Goal: Complete application form: Complete application form

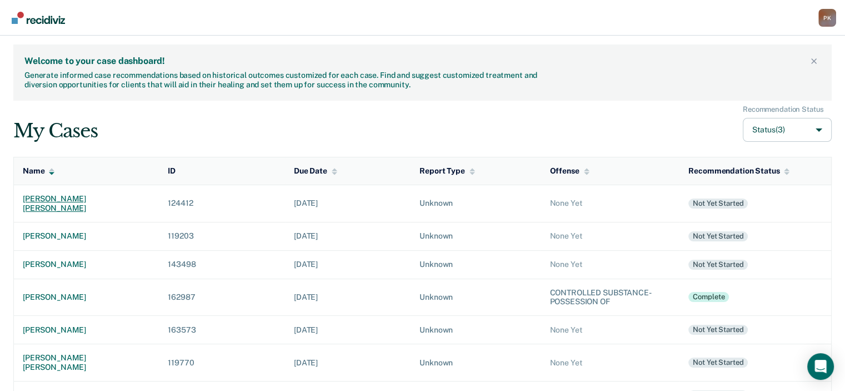
click at [49, 197] on div "[PERSON_NAME] [PERSON_NAME]" at bounding box center [86, 203] width 127 height 19
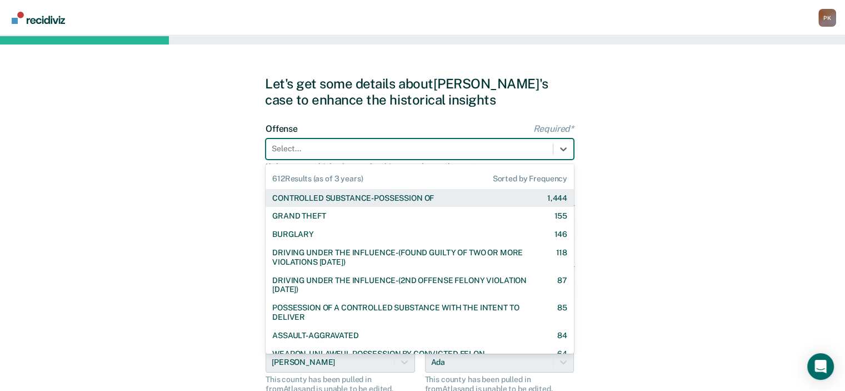
click at [457, 155] on div "Select..." at bounding box center [409, 149] width 287 height 16
click at [442, 203] on div "CONTROLLED SUBSTANCE-POSSESSION OF 1,444" at bounding box center [420, 198] width 308 height 18
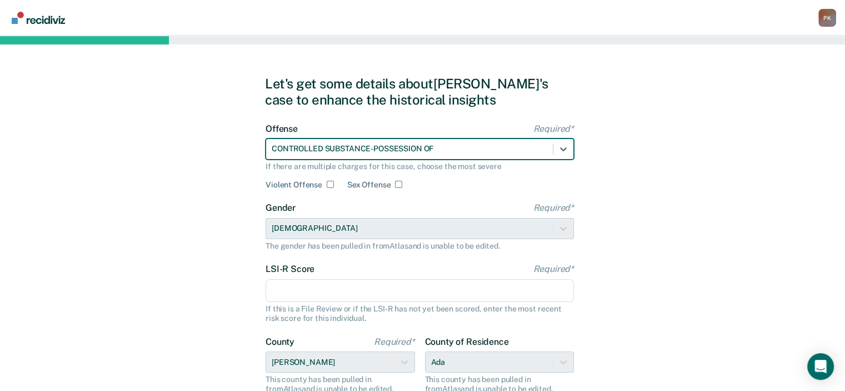
scroll to position [56, 0]
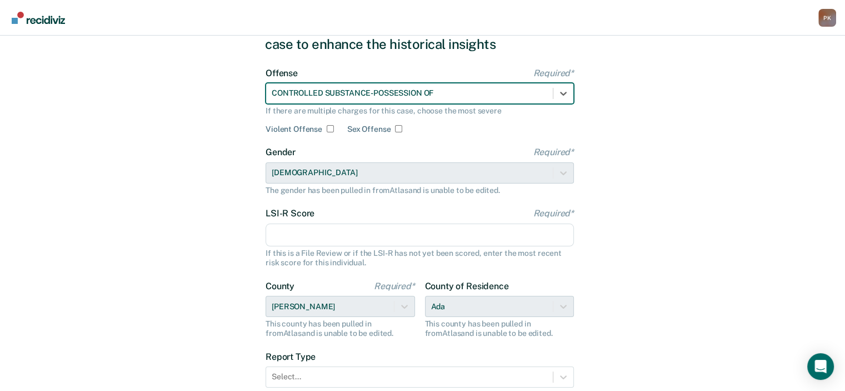
click at [394, 233] on input "LSI-R Score Required*" at bounding box center [420, 234] width 308 height 23
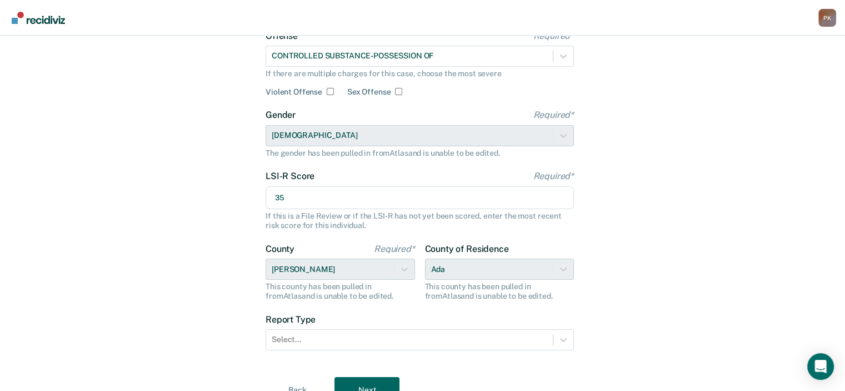
scroll to position [111, 0]
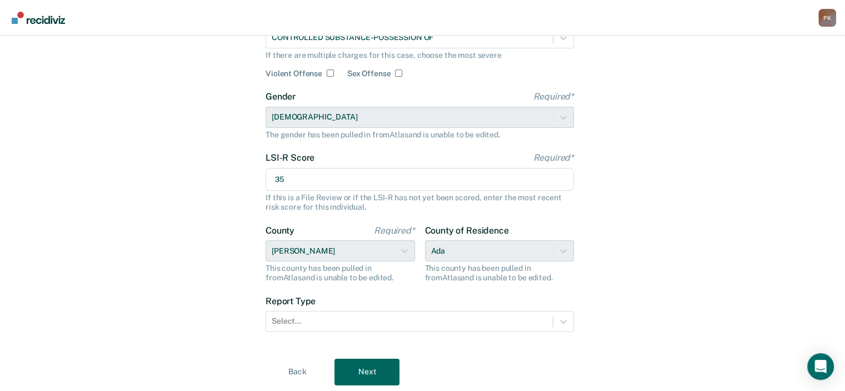
type input "35"
click at [564, 250] on div "County of Residence Ada This county has been pulled in from [GEOGRAPHIC_DATA] a…" at bounding box center [500, 253] width 150 height 57
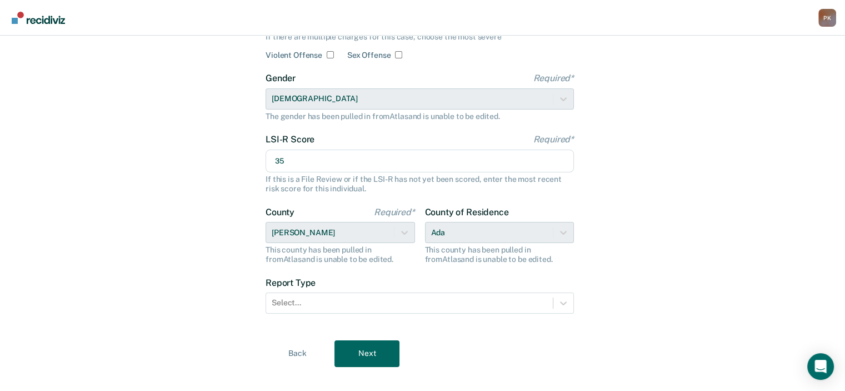
scroll to position [145, 0]
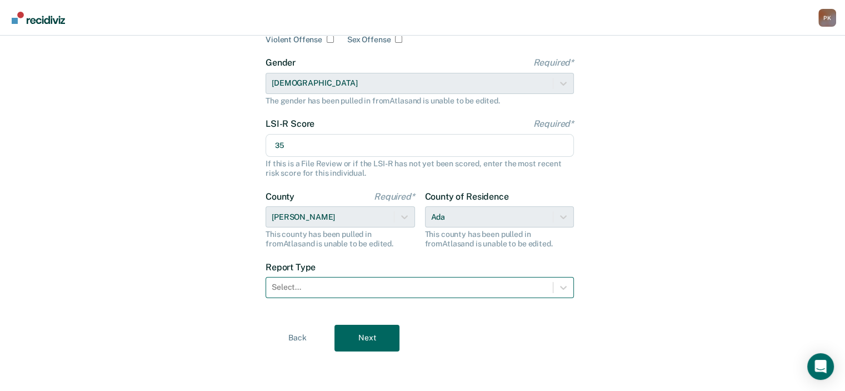
drag, startPoint x: 430, startPoint y: 285, endPoint x: 419, endPoint y: 290, distance: 12.0
click at [430, 285] on div at bounding box center [410, 287] width 276 height 12
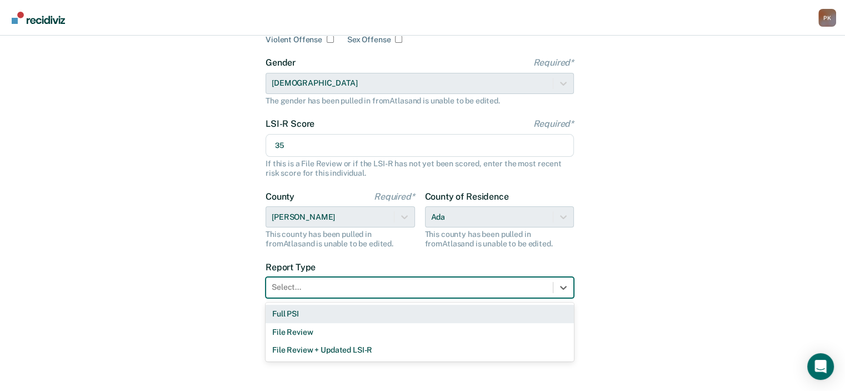
click at [338, 315] on div "Full PSI" at bounding box center [420, 314] width 308 height 18
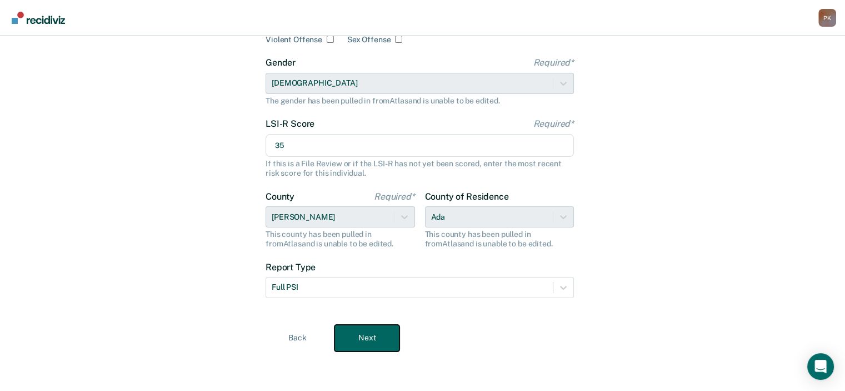
click at [362, 341] on button "Next" at bounding box center [367, 338] width 65 height 27
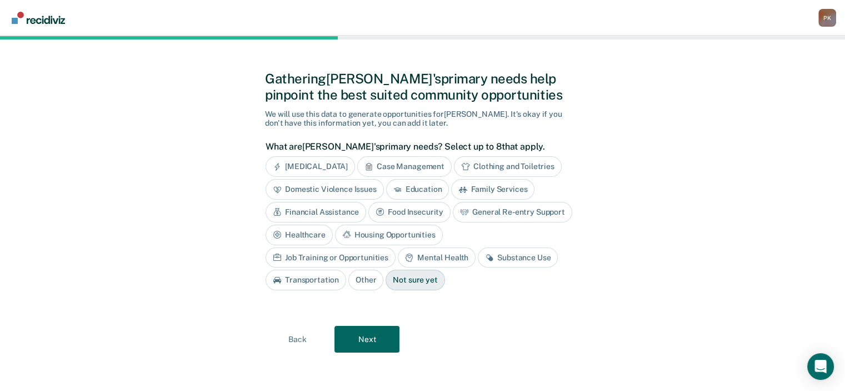
click at [410, 164] on div "Case Management" at bounding box center [404, 166] width 94 height 21
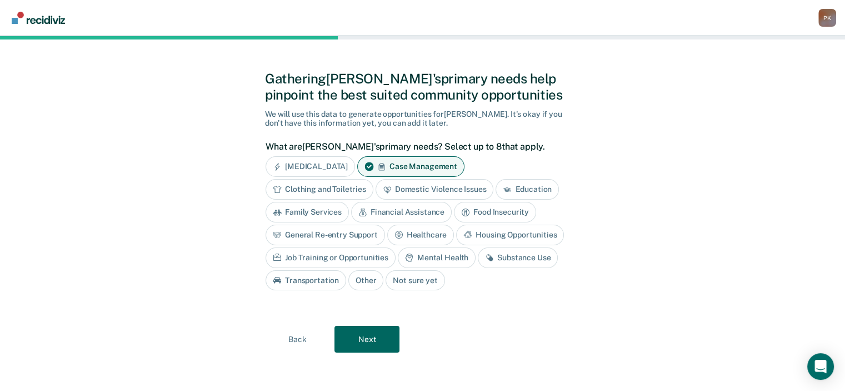
click at [329, 190] on div "Clothing and Toiletries" at bounding box center [320, 189] width 108 height 21
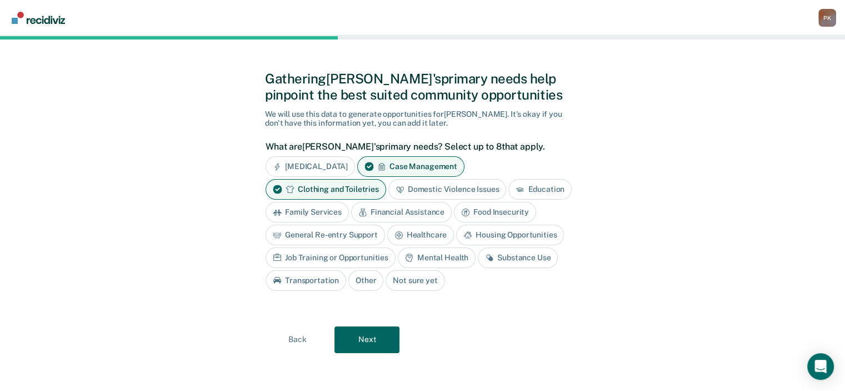
click at [545, 188] on div "Education" at bounding box center [540, 189] width 63 height 21
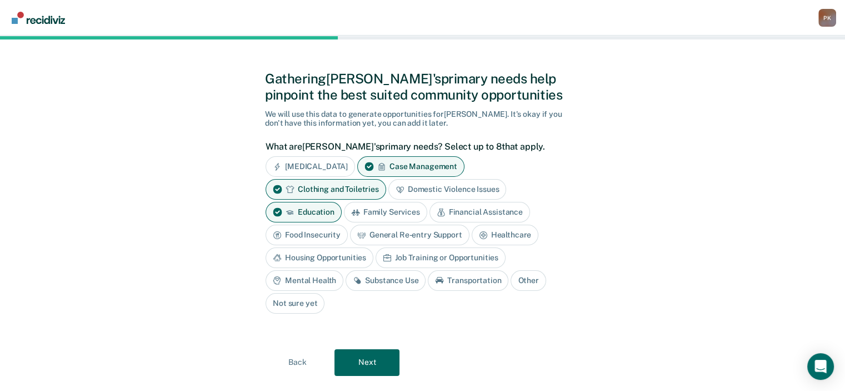
click at [457, 212] on div "Financial Assistance" at bounding box center [480, 212] width 101 height 21
click at [335, 235] on div "Food Insecurity" at bounding box center [307, 235] width 82 height 21
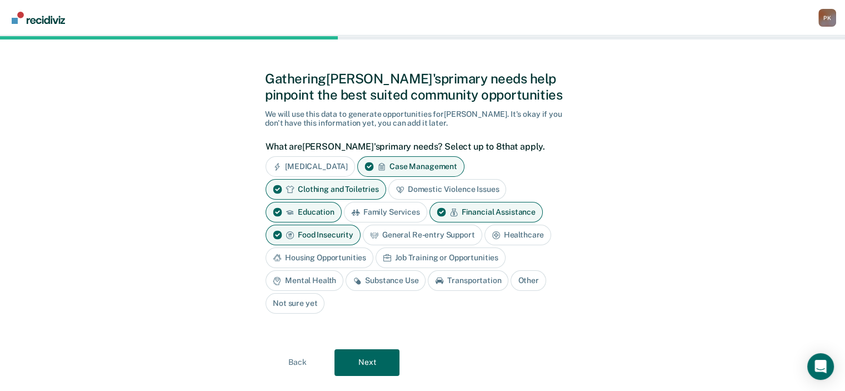
click at [505, 235] on div "Healthcare" at bounding box center [518, 235] width 67 height 21
click at [356, 256] on div "Housing Opportunities" at bounding box center [320, 257] width 108 height 21
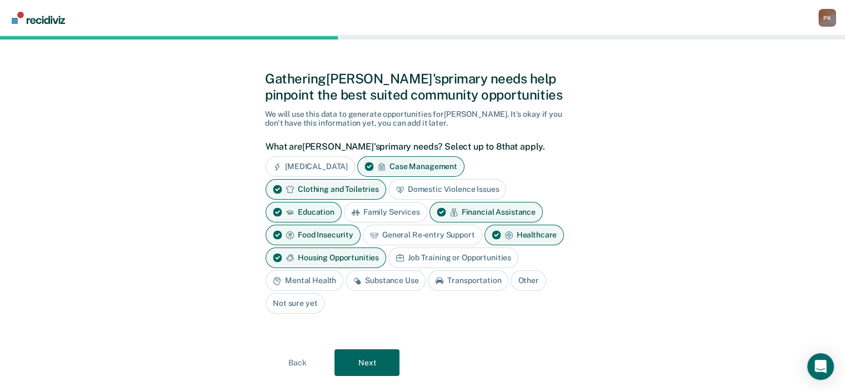
click at [444, 257] on div "Job Training or Opportunities" at bounding box center [454, 257] width 130 height 21
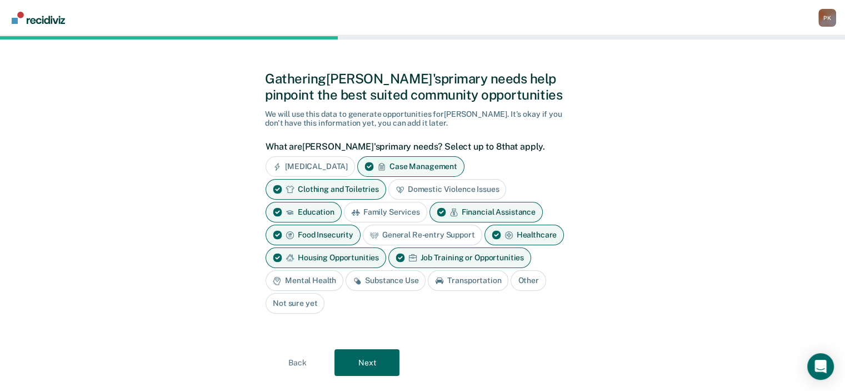
click at [318, 278] on div "Mental Health" at bounding box center [305, 280] width 78 height 21
click at [313, 280] on div "Mental Health" at bounding box center [305, 280] width 78 height 21
click at [285, 213] on div "Education" at bounding box center [304, 212] width 76 height 21
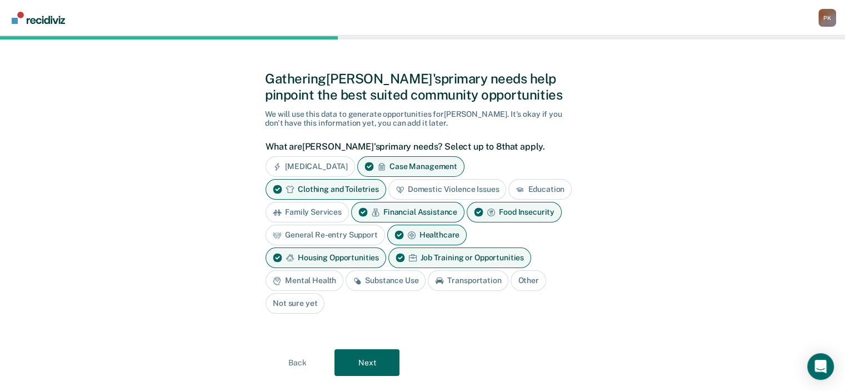
click at [307, 275] on div "Mental Health" at bounding box center [305, 280] width 78 height 21
click at [409, 256] on icon at bounding box center [413, 257] width 9 height 8
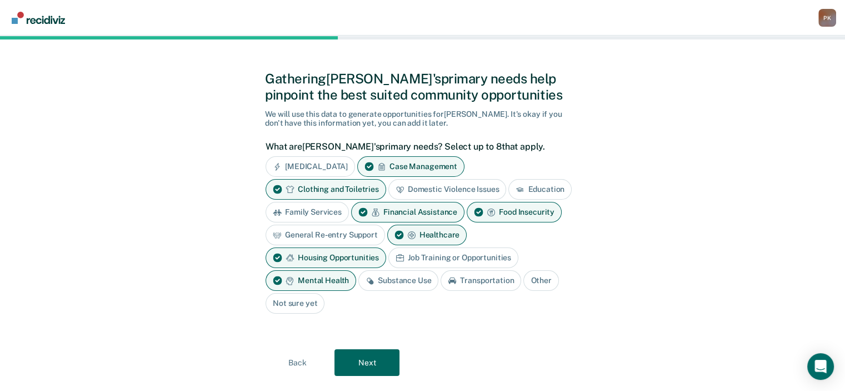
click at [396, 273] on div "Substance Use" at bounding box center [399, 280] width 80 height 21
click at [375, 357] on button "Next" at bounding box center [367, 362] width 65 height 27
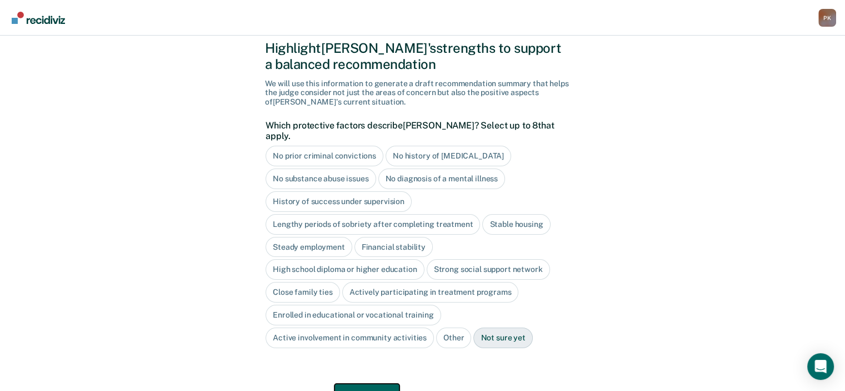
scroll to position [61, 0]
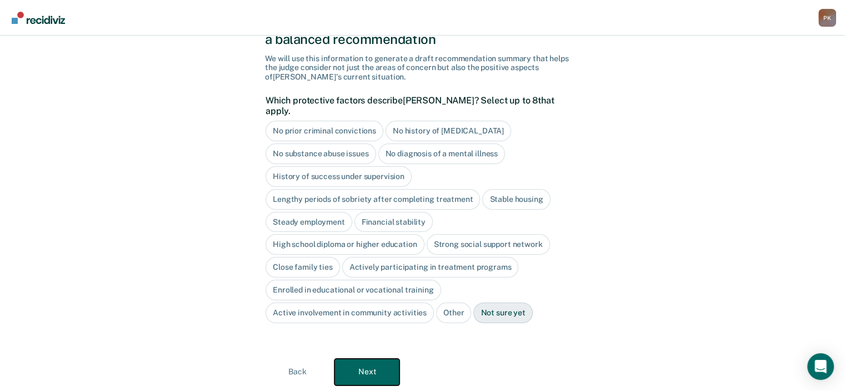
click at [385, 359] on button "Next" at bounding box center [367, 372] width 65 height 27
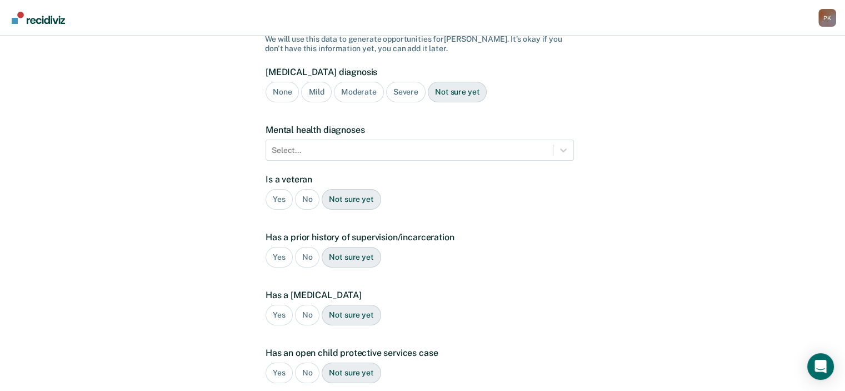
scroll to position [0, 0]
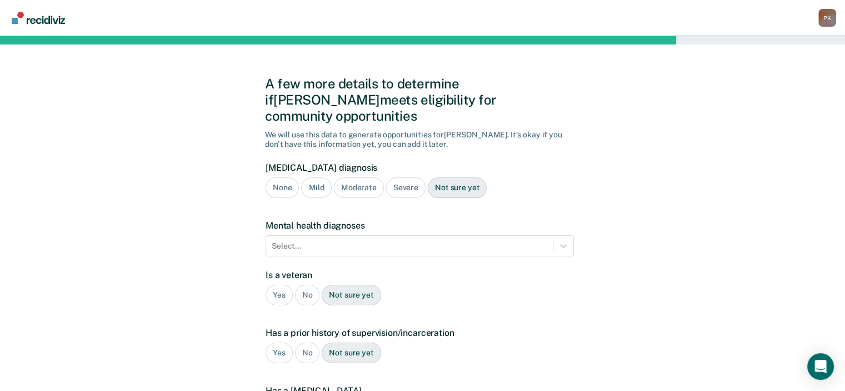
click at [402, 177] on div "Severe" at bounding box center [405, 187] width 39 height 21
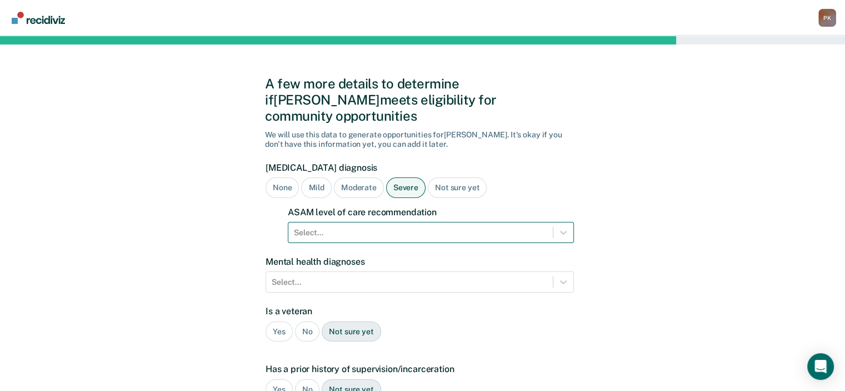
click at [420, 218] on form "[MEDICAL_DATA] diagnosis None Mild Moderate Severe Not sure yet ASAM level of c…" at bounding box center [420, 378] width 308 height 432
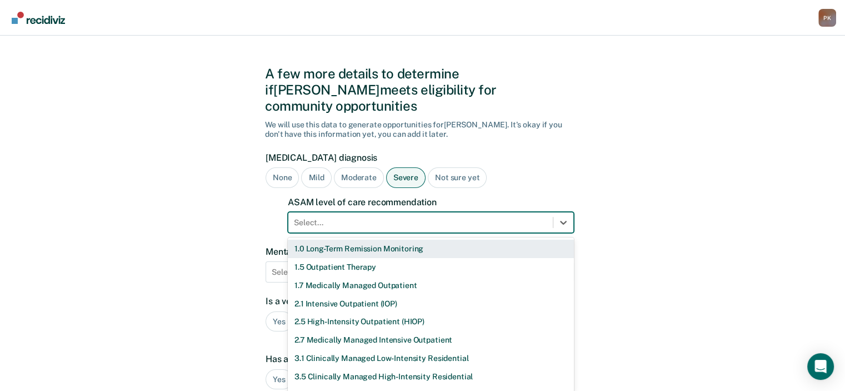
scroll to position [11, 0]
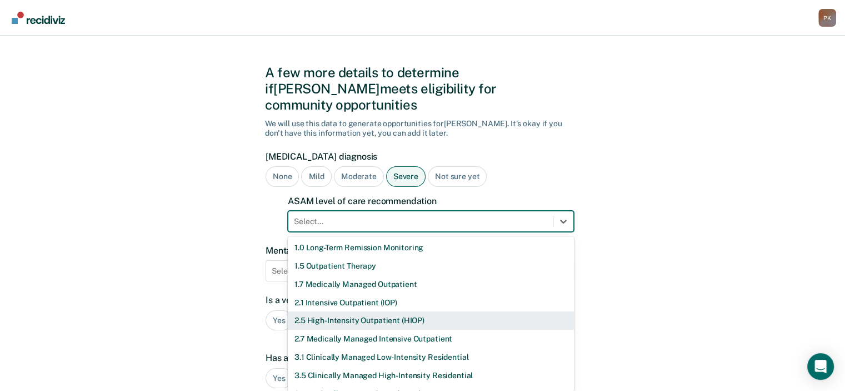
click at [387, 311] on div "2.5 High-Intensity Outpatient (HIOP)" at bounding box center [431, 320] width 286 height 18
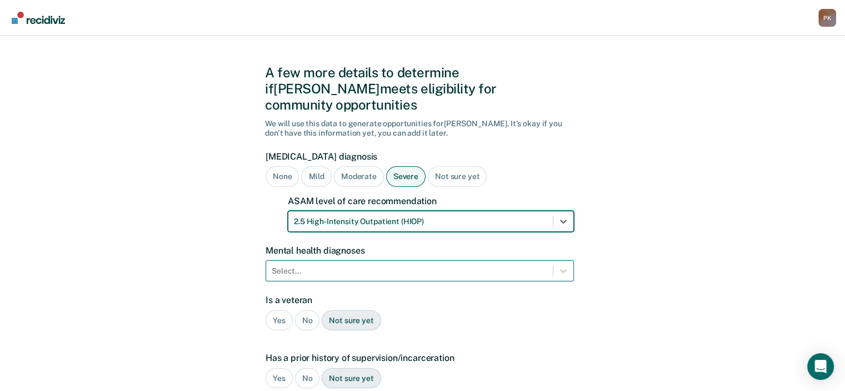
click at [425, 260] on div "Select..." at bounding box center [420, 270] width 308 height 21
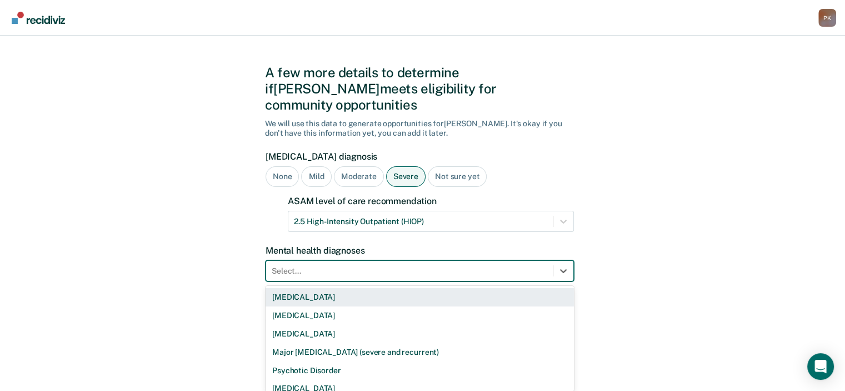
scroll to position [61, 0]
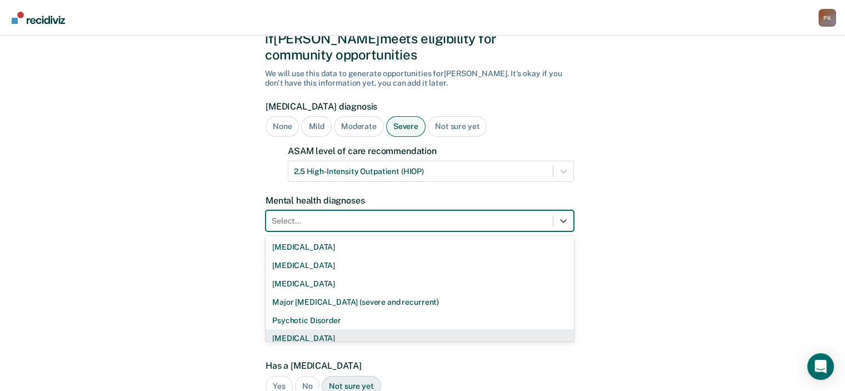
click at [309, 329] on div "[MEDICAL_DATA]" at bounding box center [420, 338] width 308 height 18
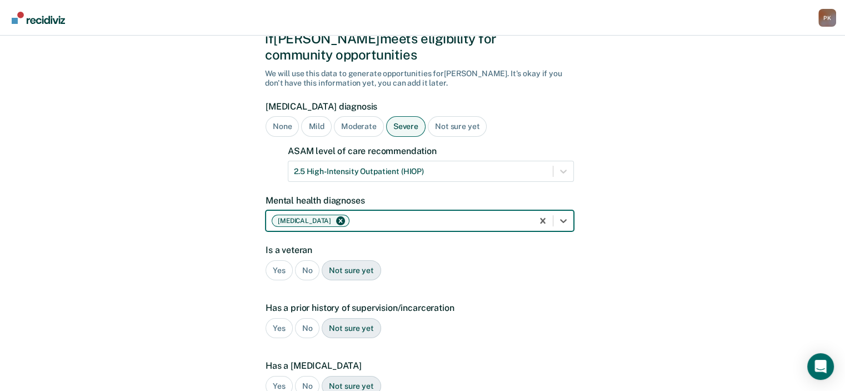
click at [305, 260] on div "No" at bounding box center [307, 270] width 25 height 21
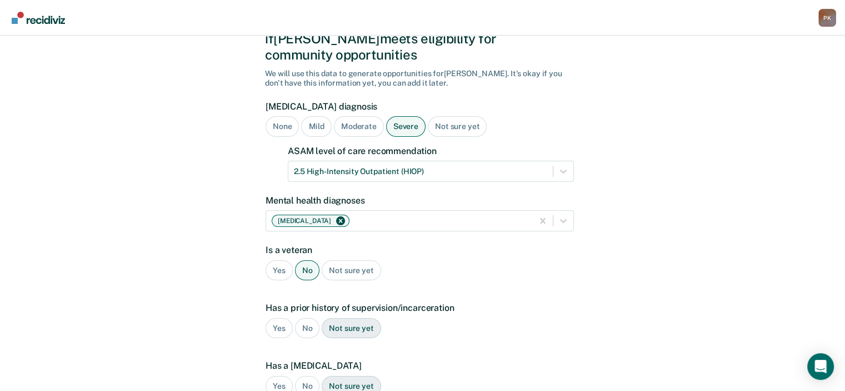
drag, startPoint x: 277, startPoint y: 315, endPoint x: 306, endPoint y: 317, distance: 29.0
click at [277, 318] on div "Yes" at bounding box center [279, 328] width 27 height 21
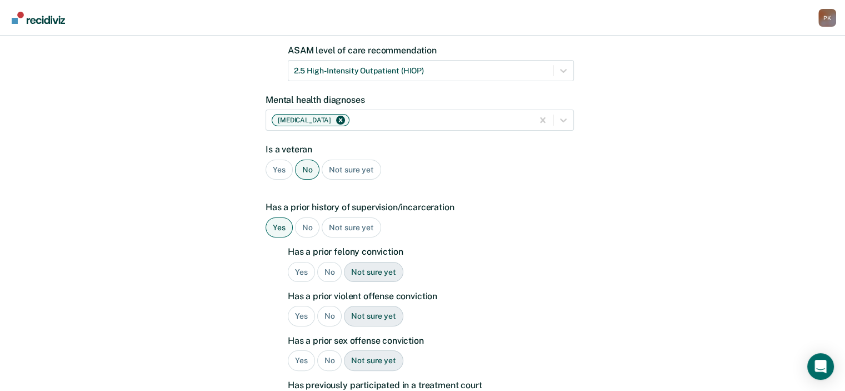
scroll to position [172, 0]
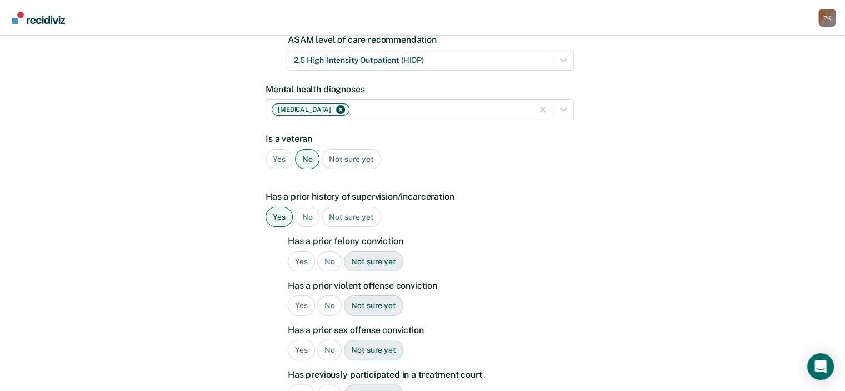
click at [297, 251] on div "Yes" at bounding box center [301, 261] width 27 height 21
click at [296, 295] on div "Yes" at bounding box center [301, 305] width 27 height 21
click at [333, 340] on div "No" at bounding box center [329, 350] width 25 height 21
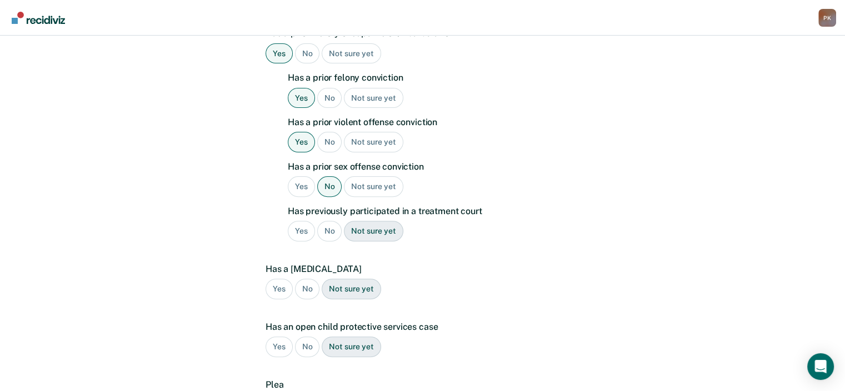
scroll to position [339, 0]
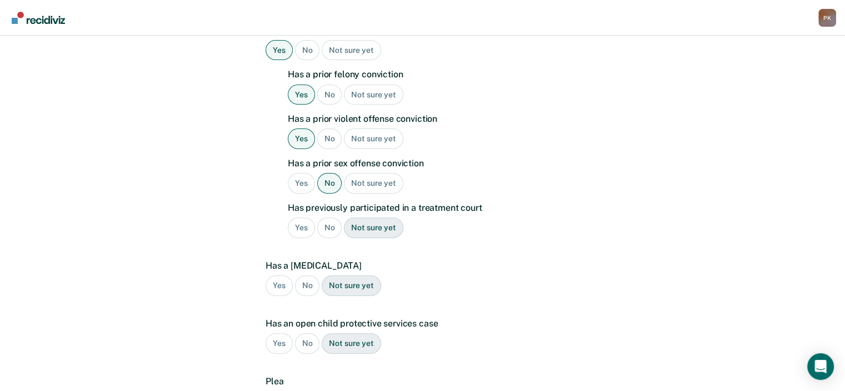
click at [302, 217] on div "Yes" at bounding box center [301, 227] width 27 height 21
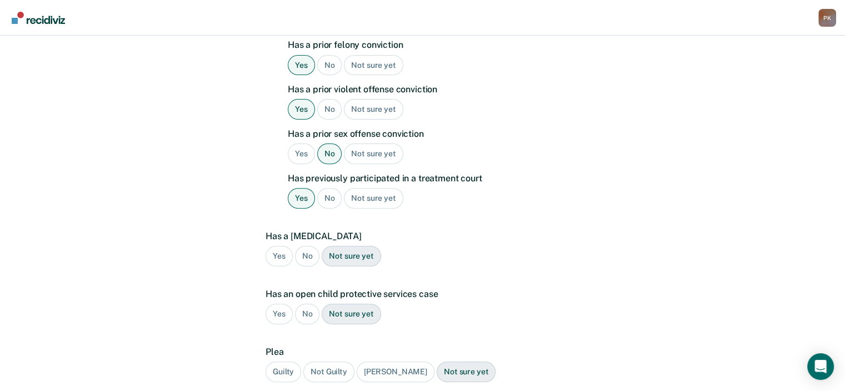
scroll to position [395, 0]
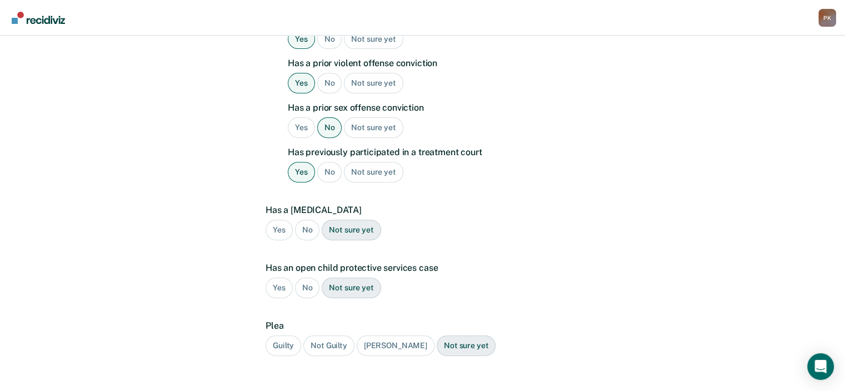
click at [274, 220] on div "Yes" at bounding box center [279, 230] width 27 height 21
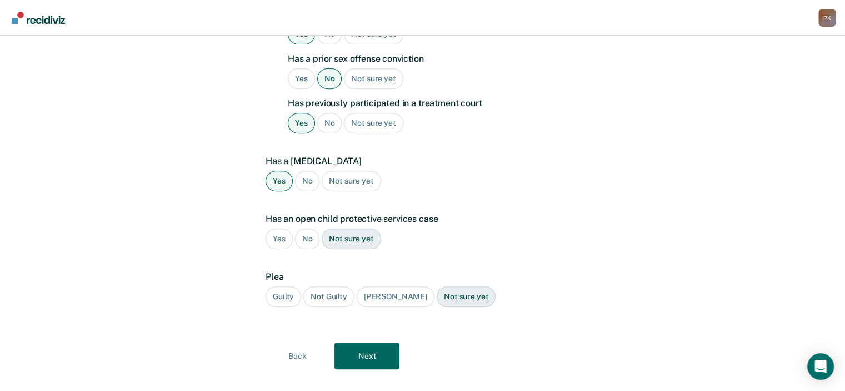
click at [306, 228] on div "No" at bounding box center [307, 238] width 25 height 21
click at [289, 286] on div "Guilty" at bounding box center [284, 296] width 36 height 21
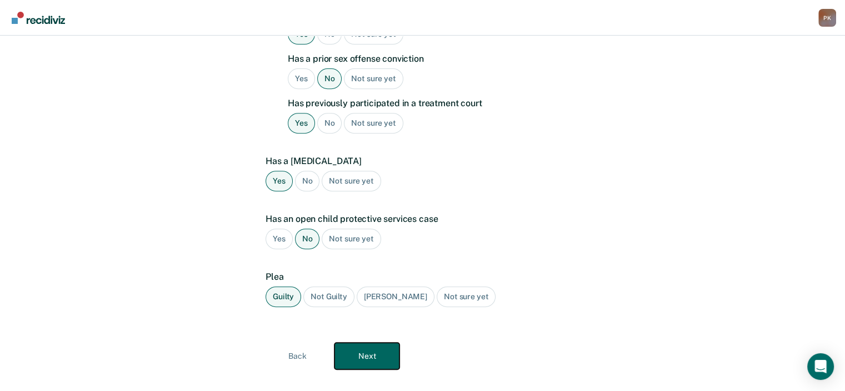
click at [361, 342] on button "Next" at bounding box center [367, 355] width 65 height 27
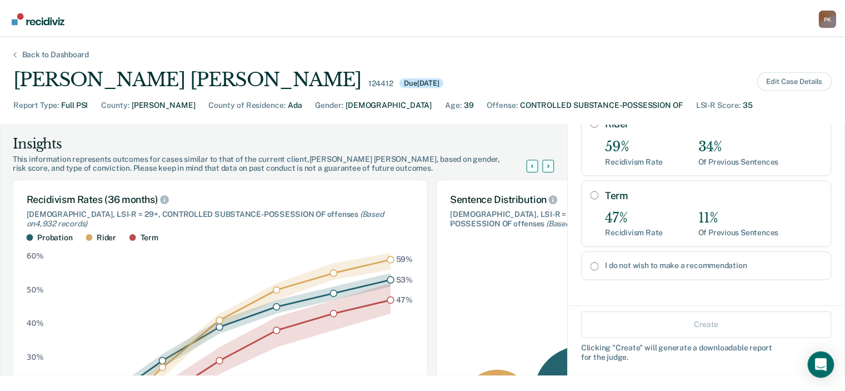
scroll to position [93, 0]
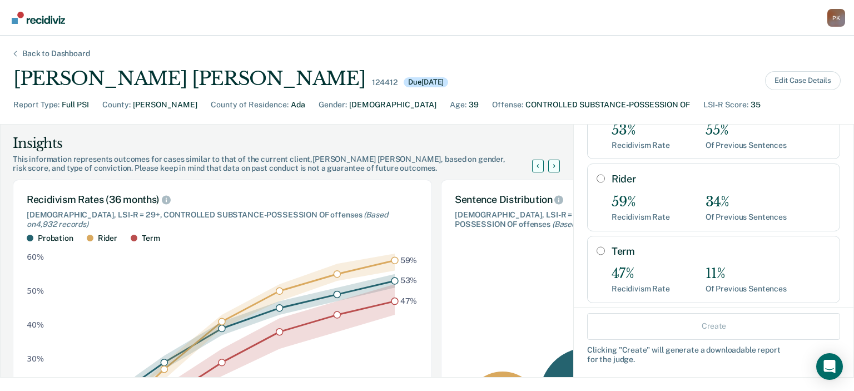
click at [596, 178] on input "Rider" at bounding box center [600, 178] width 8 height 9
radio input "true"
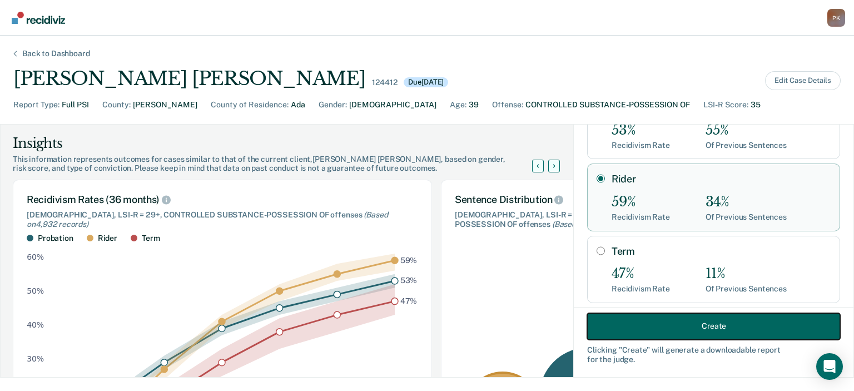
click at [657, 326] on button "Create" at bounding box center [713, 325] width 253 height 27
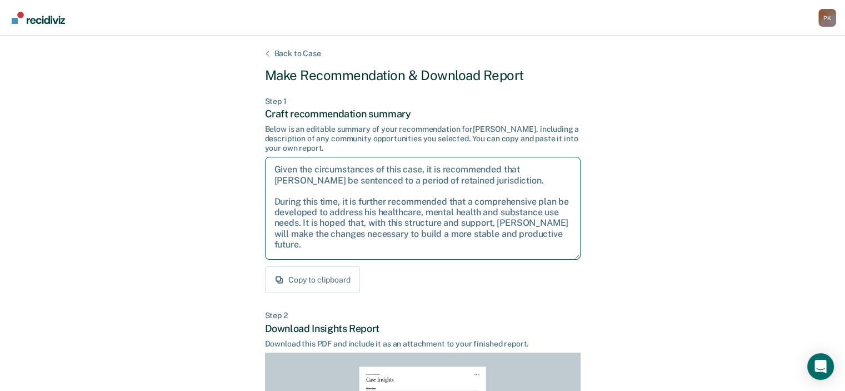
drag, startPoint x: 275, startPoint y: 168, endPoint x: 384, endPoint y: 250, distance: 136.3
click at [384, 250] on textarea "Given the circumstances of this case, it is recommended that [PERSON_NAME] be s…" at bounding box center [423, 208] width 316 height 103
click at [391, 226] on textarea "Given the circumstances of this case, it is recommended that [PERSON_NAME] be s…" at bounding box center [423, 208] width 316 height 103
click at [419, 276] on div "Copy to clipboard" at bounding box center [423, 279] width 316 height 27
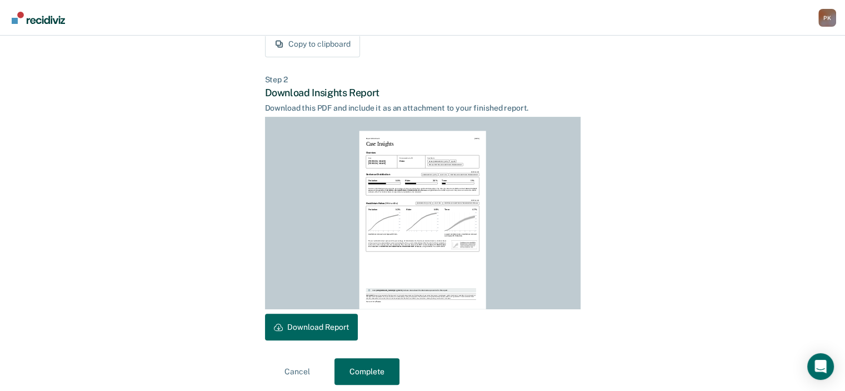
scroll to position [242, 0]
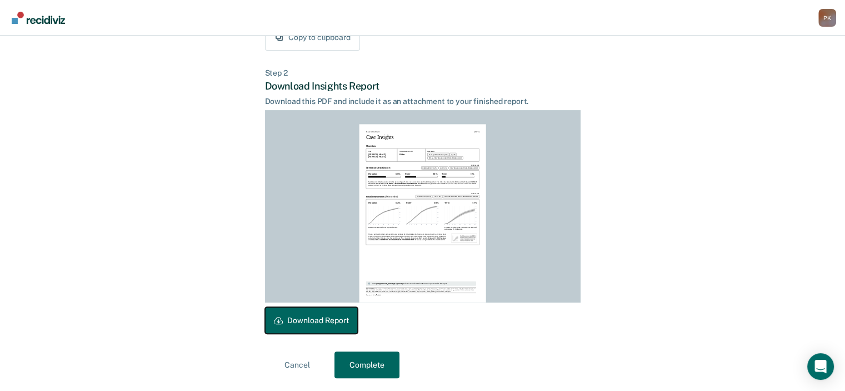
click at [304, 317] on button "Download Report" at bounding box center [311, 320] width 93 height 27
click at [369, 359] on button "Complete" at bounding box center [367, 364] width 65 height 27
